Goal: Task Accomplishment & Management: Manage account settings

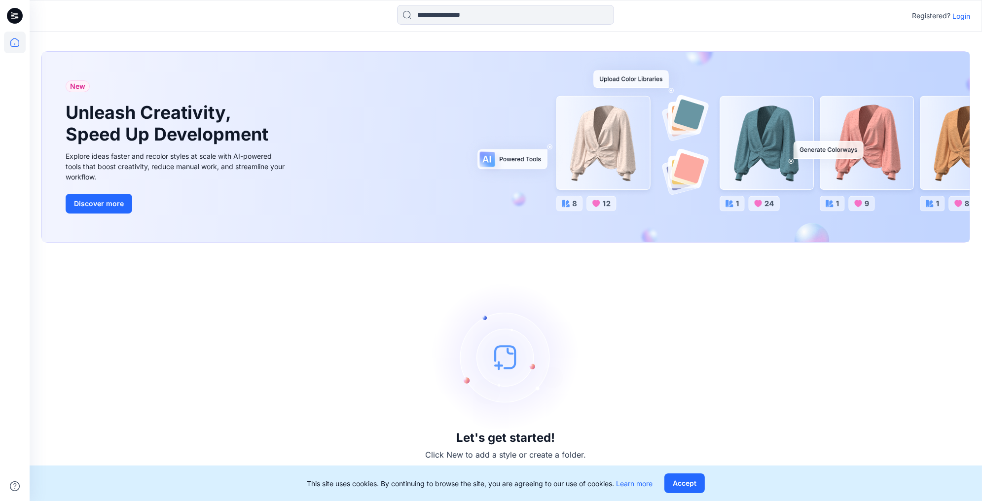
click at [966, 12] on p "Login" at bounding box center [961, 16] width 18 height 10
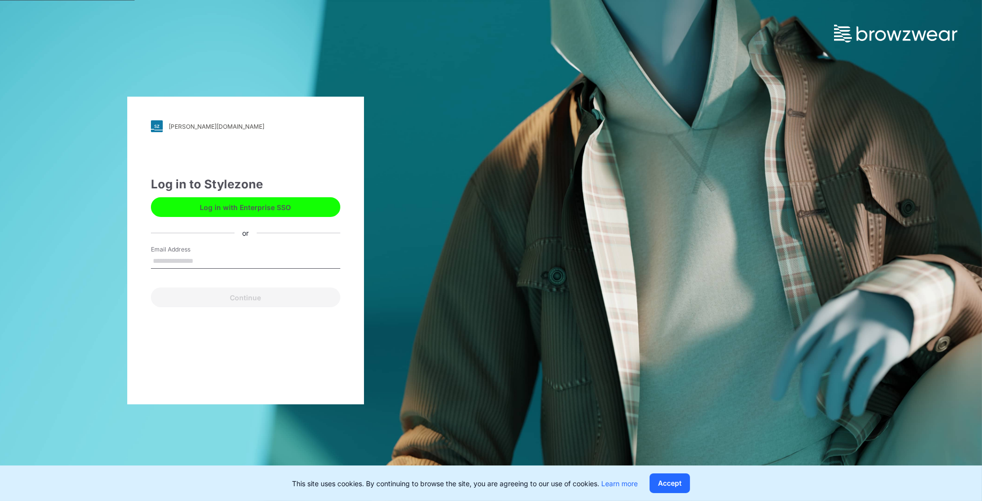
type input "**********"
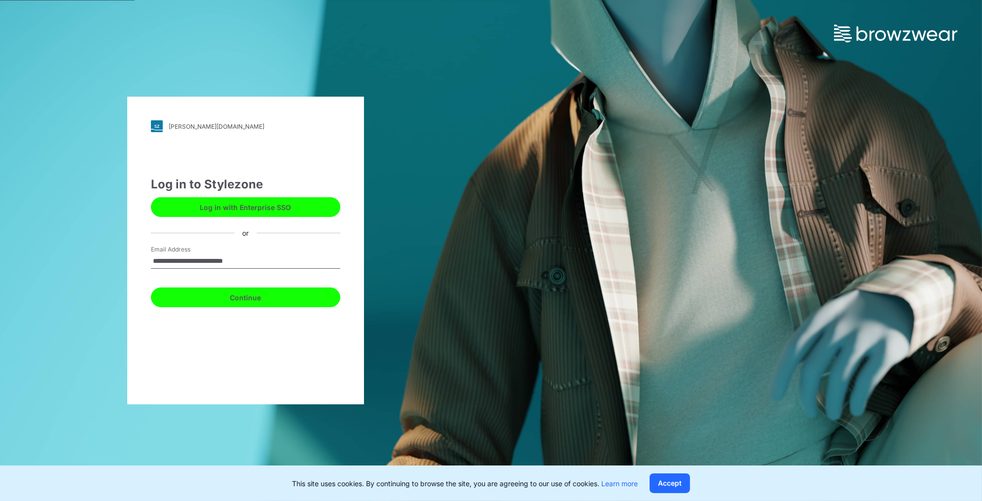
click at [262, 304] on button "Continue" at bounding box center [245, 298] width 189 height 20
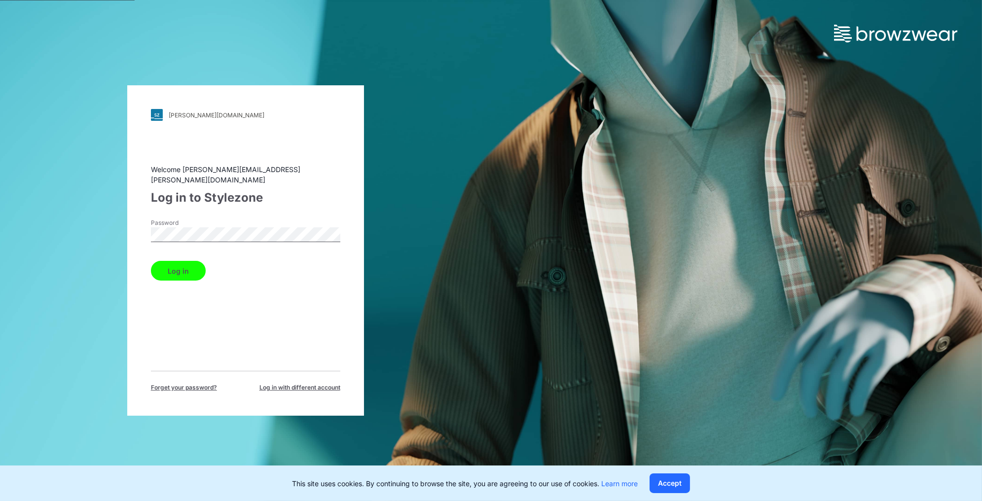
click at [184, 269] on button "Log in" at bounding box center [178, 271] width 55 height 20
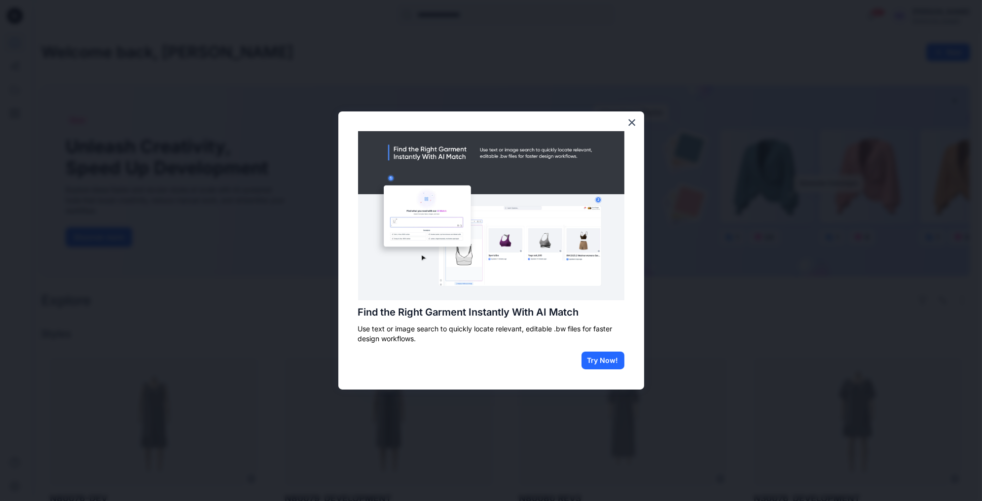
click at [638, 118] on div "Find the Right Garment Instantly With AI Match Use text or image search to quic…" at bounding box center [491, 250] width 306 height 278
click at [630, 124] on button "×" at bounding box center [631, 122] width 9 height 16
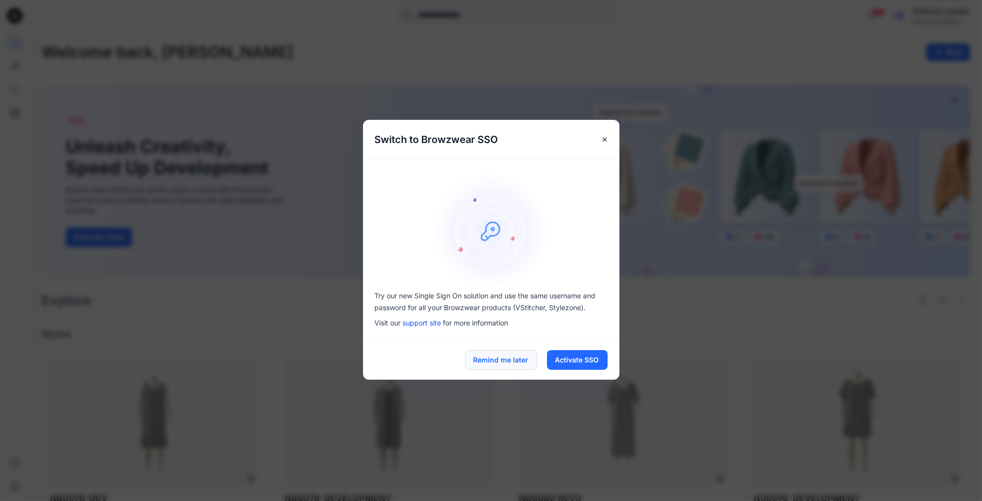
click at [503, 354] on button "Remind me later" at bounding box center [501, 360] width 72 height 20
